Goal: Navigation & Orientation: Go to known website

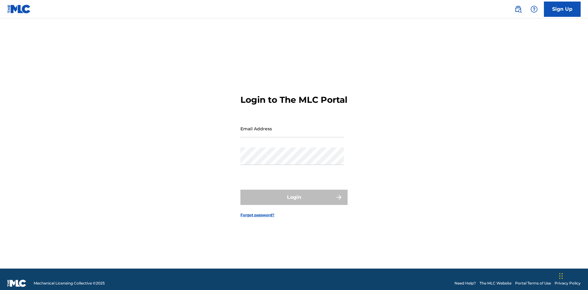
scroll to position [8, 0]
click at [292, 126] on input "Email Address" at bounding box center [292, 128] width 104 height 17
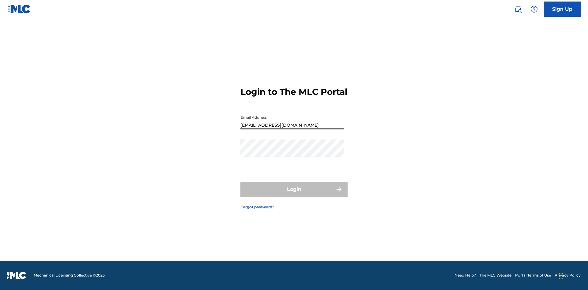
type input "[EMAIL_ADDRESS][DOMAIN_NAME]"
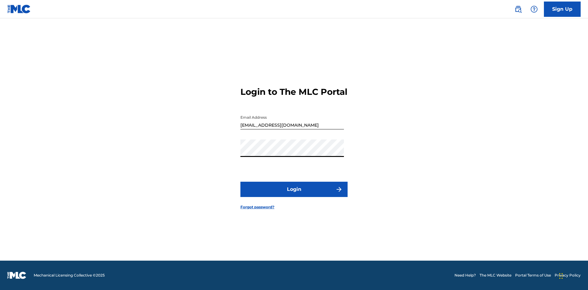
click at [294, 195] on button "Login" at bounding box center [293, 189] width 107 height 15
